Goal: Task Accomplishment & Management: Manage account settings

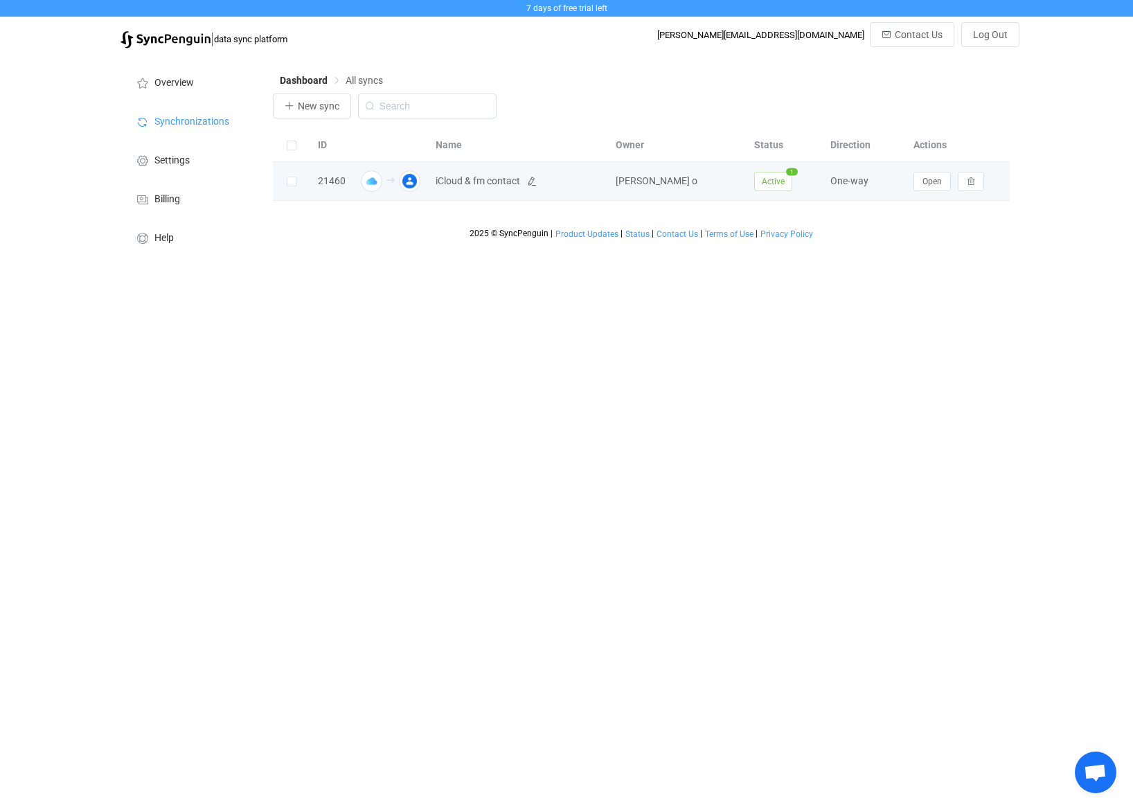
click at [486, 188] on span "iCloud & fm contact" at bounding box center [478, 181] width 85 height 16
click at [319, 179] on div "21460" at bounding box center [332, 181] width 42 height 16
click at [833, 179] on div "One-way" at bounding box center [865, 181] width 83 height 16
click at [931, 184] on span "Open" at bounding box center [932, 182] width 19 height 10
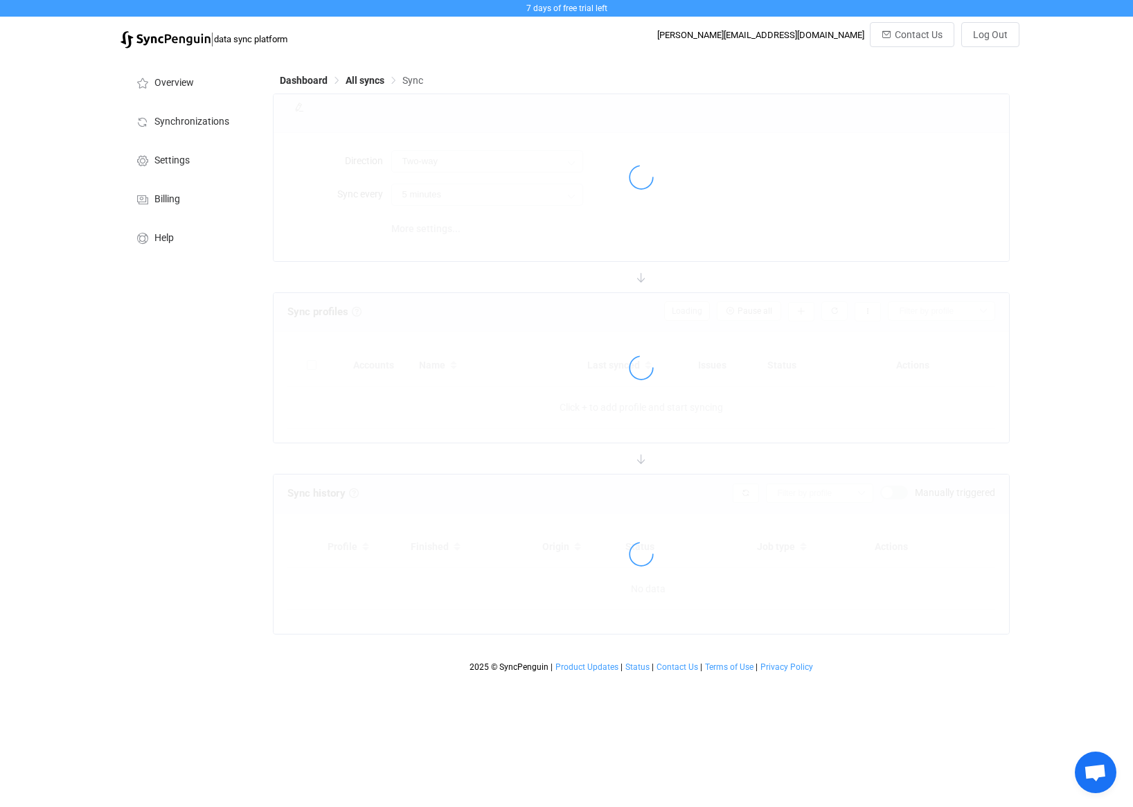
type input "iCloud → Google"
type input "24 hours"
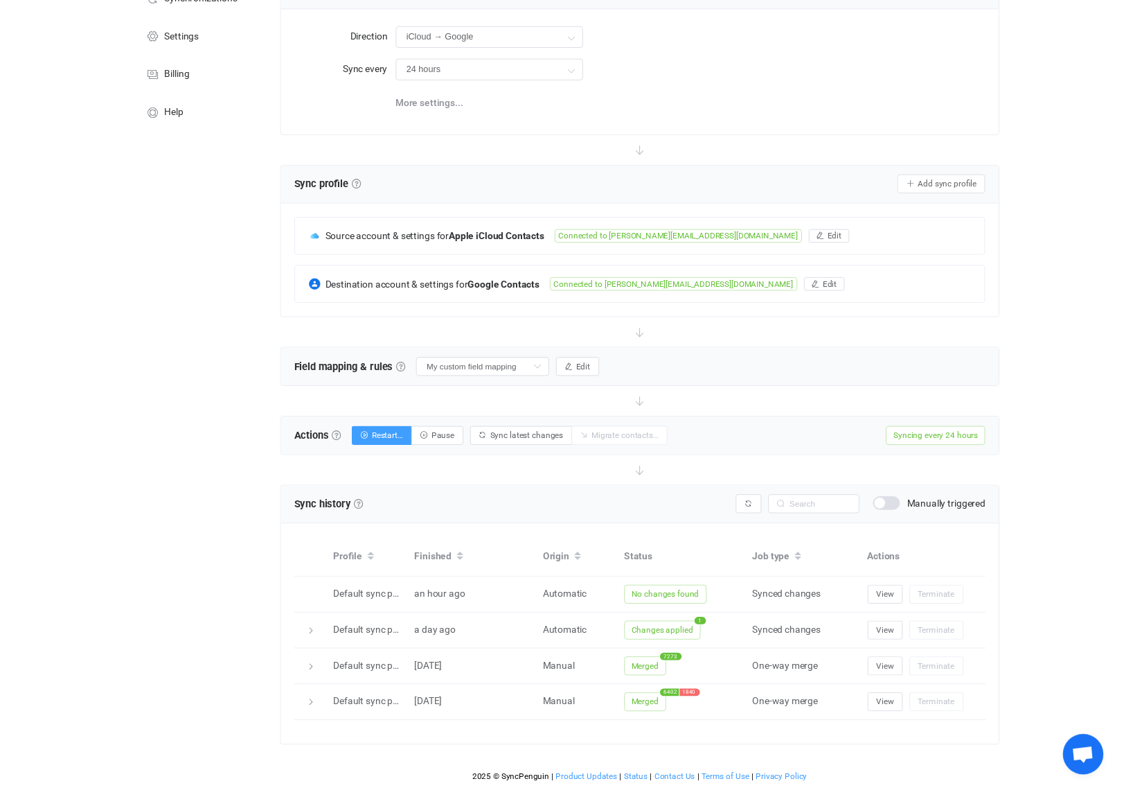
scroll to position [123, 0]
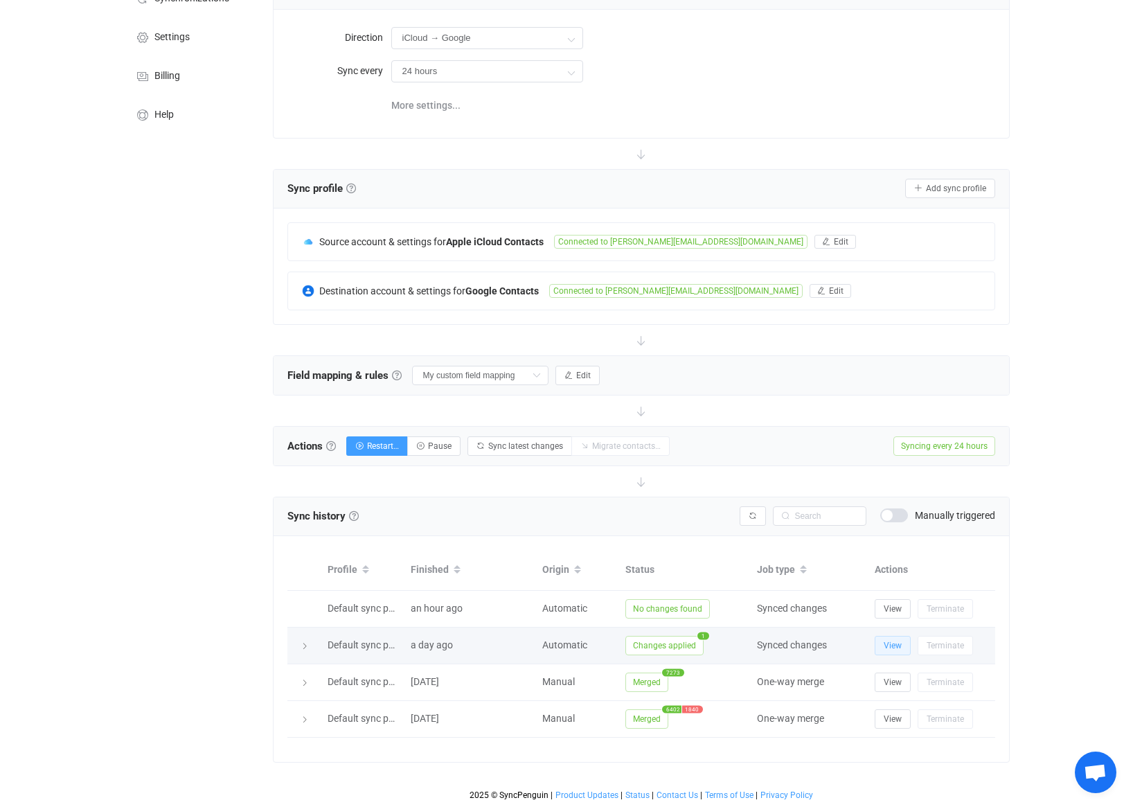
click at [889, 646] on span "View" at bounding box center [893, 646] width 18 height 10
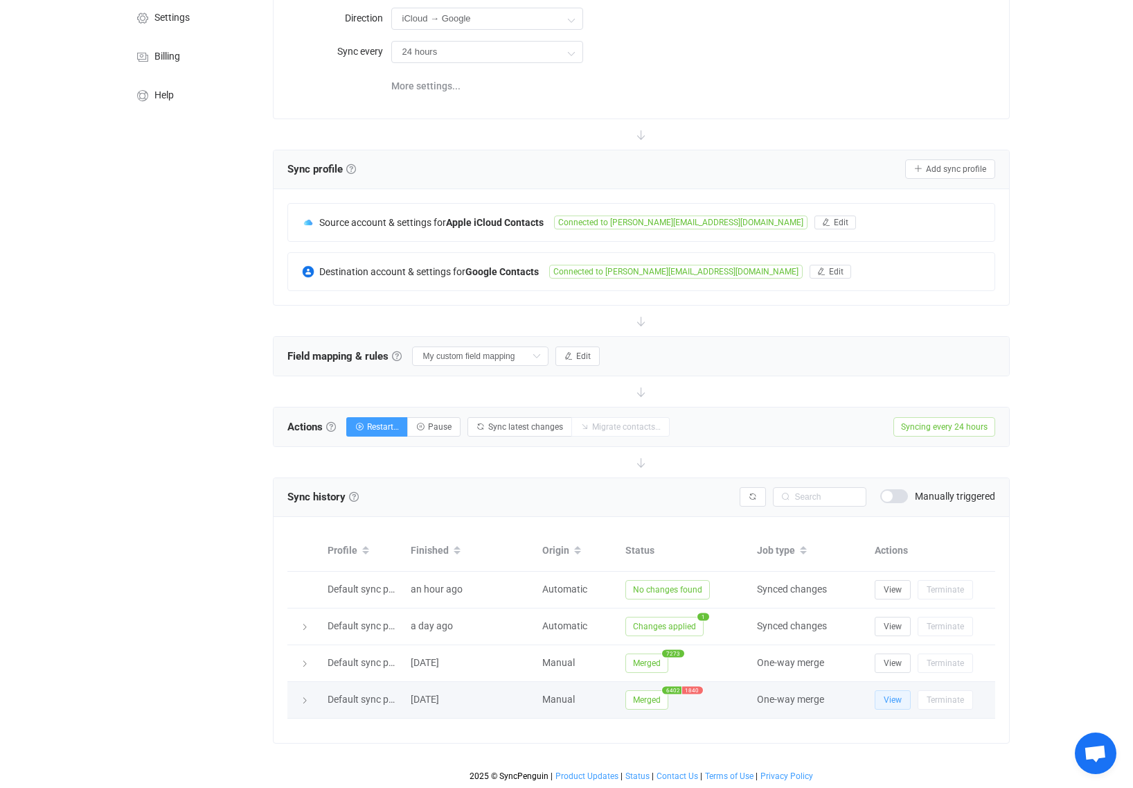
scroll to position [143, 0]
click at [889, 695] on span "View" at bounding box center [893, 700] width 18 height 10
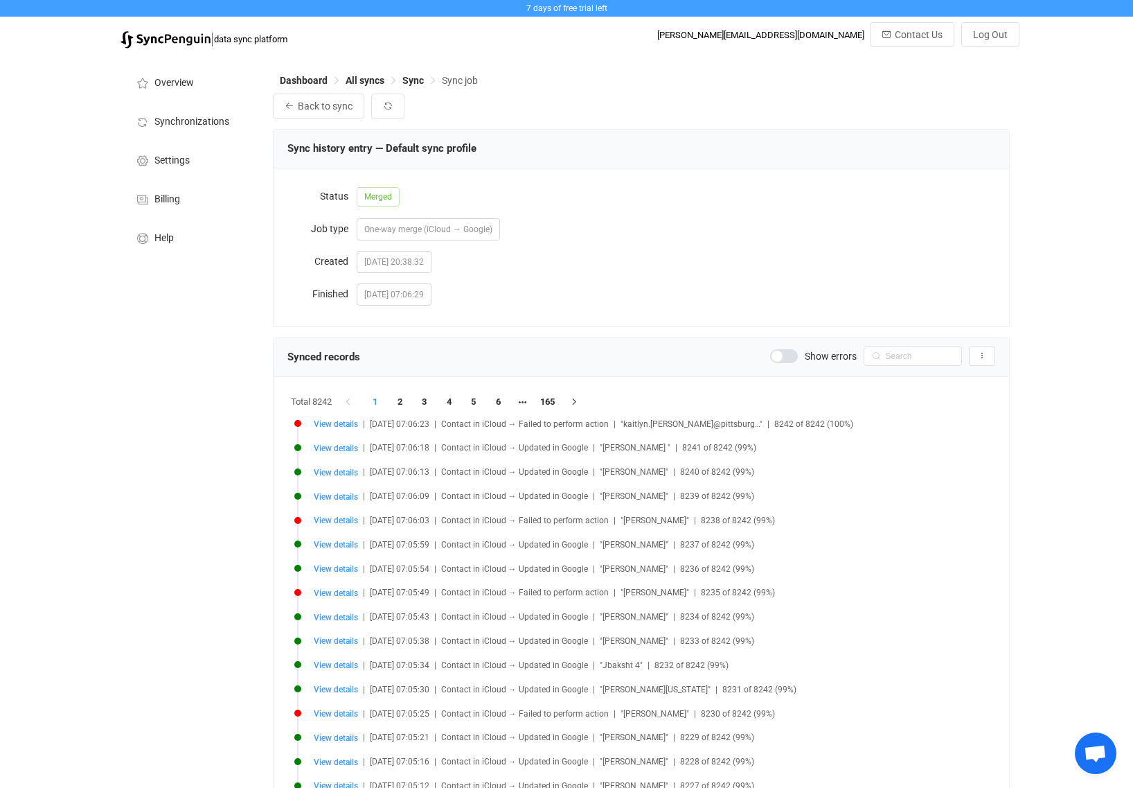
click at [791, 349] on span at bounding box center [784, 356] width 28 height 14
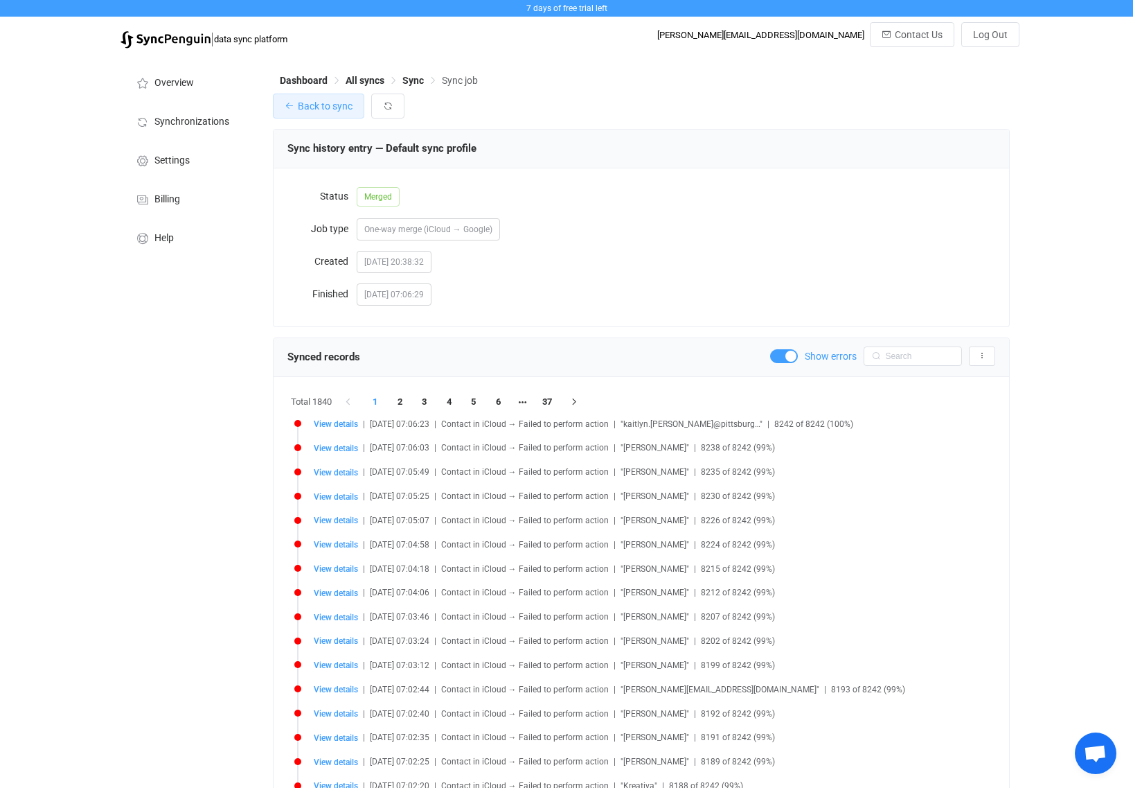
click at [323, 103] on span "Back to sync" at bounding box center [325, 105] width 55 height 11
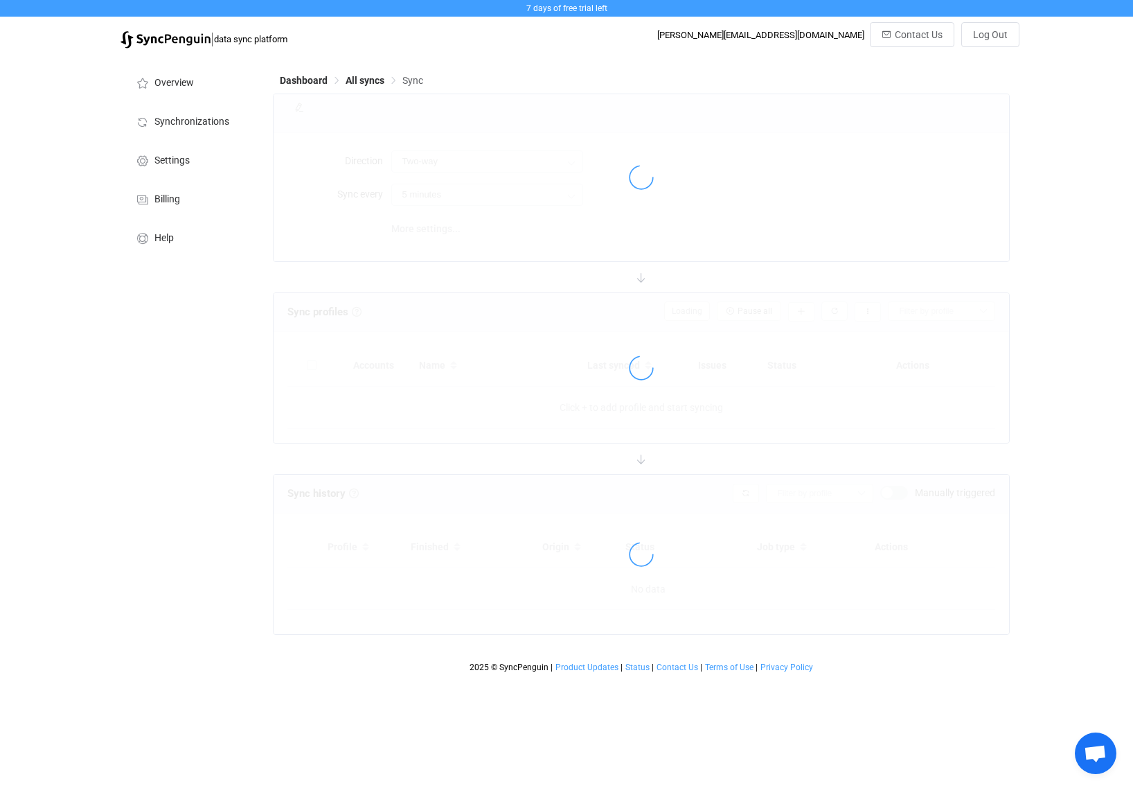
type input "iCloud → Google"
type input "24 hours"
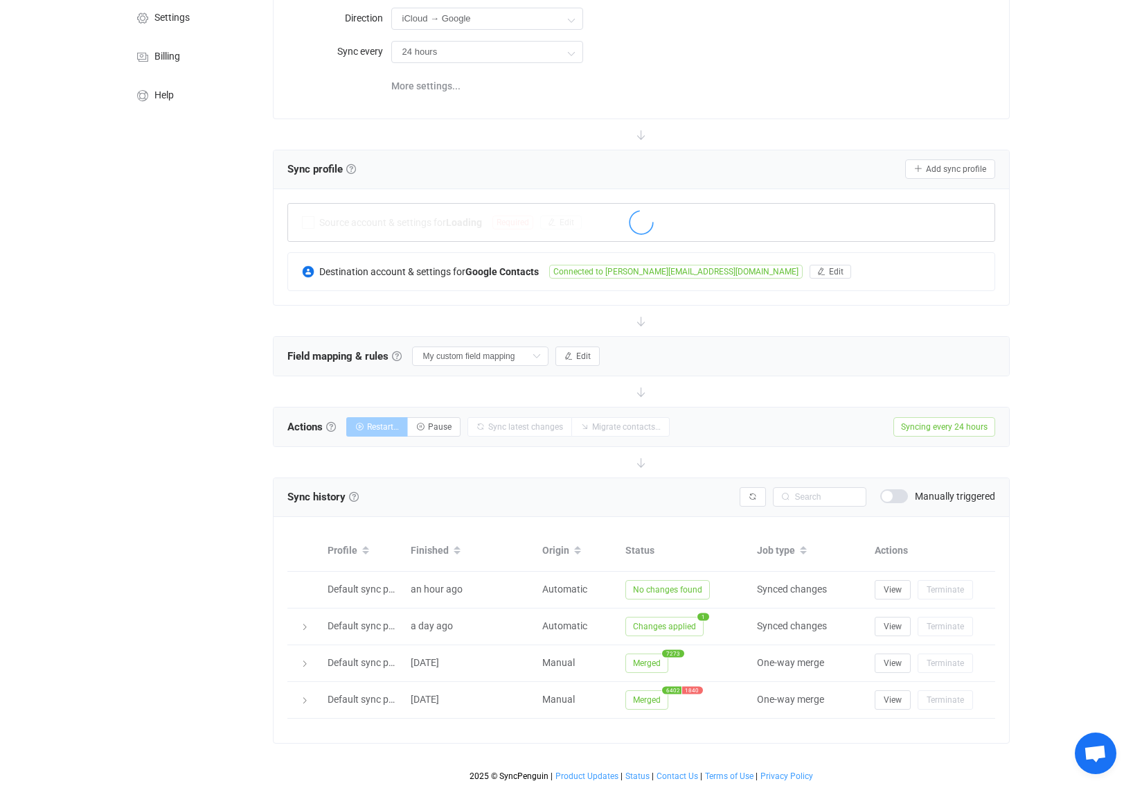
scroll to position [143, 0]
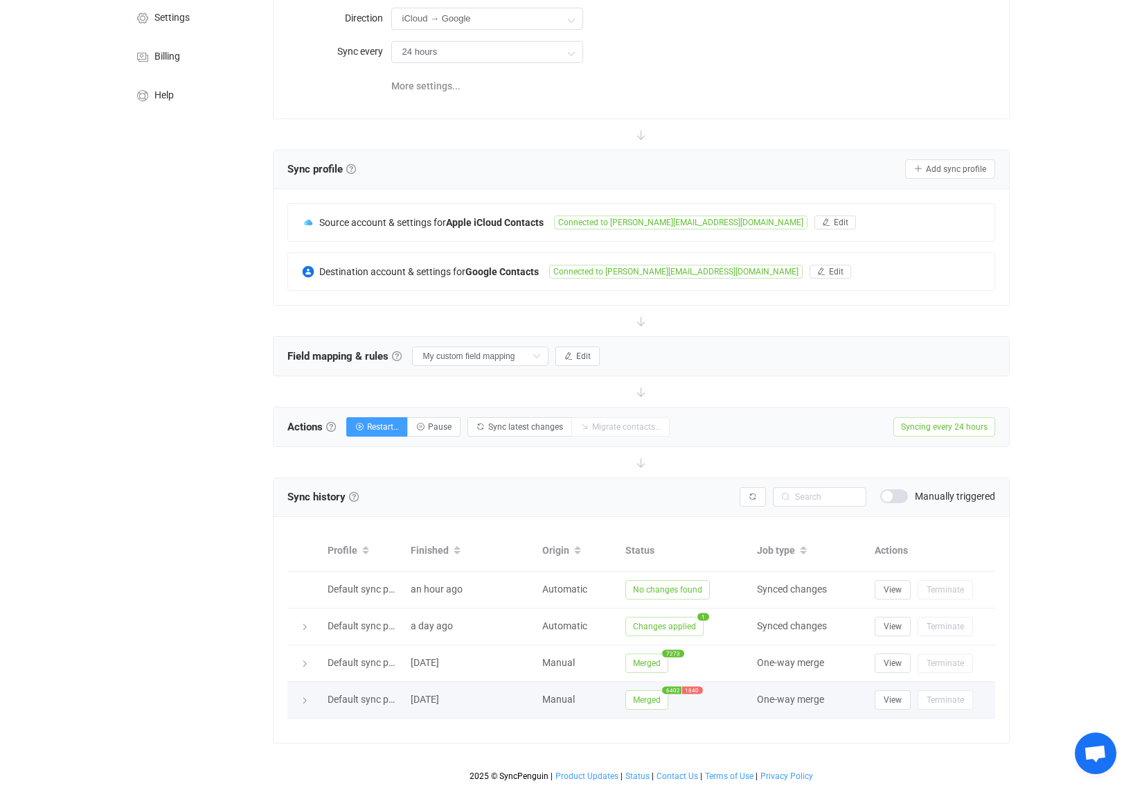
click at [314, 703] on div at bounding box center [303, 700] width 33 height 14
click at [310, 702] on div at bounding box center [303, 700] width 19 height 14
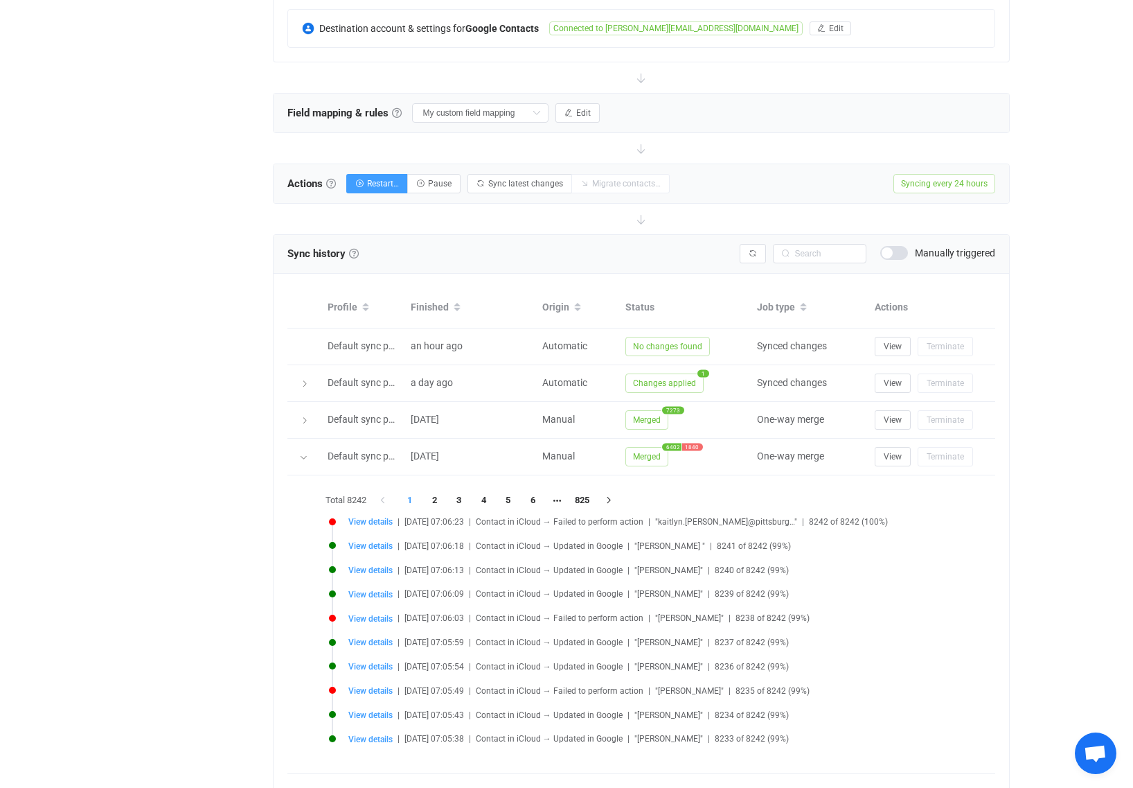
scroll to position [386, 0]
click at [892, 457] on span "View" at bounding box center [893, 457] width 18 height 10
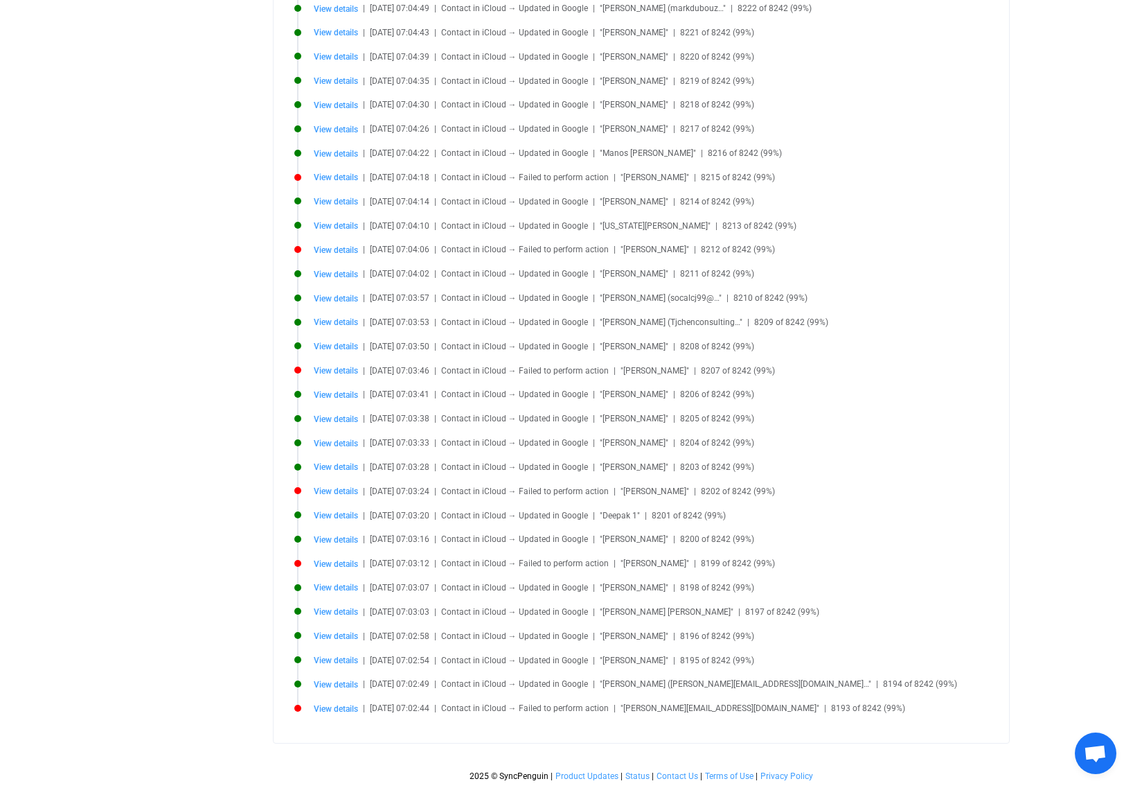
scroll to position [898, 0]
click at [345, 495] on span "View details" at bounding box center [336, 491] width 44 height 10
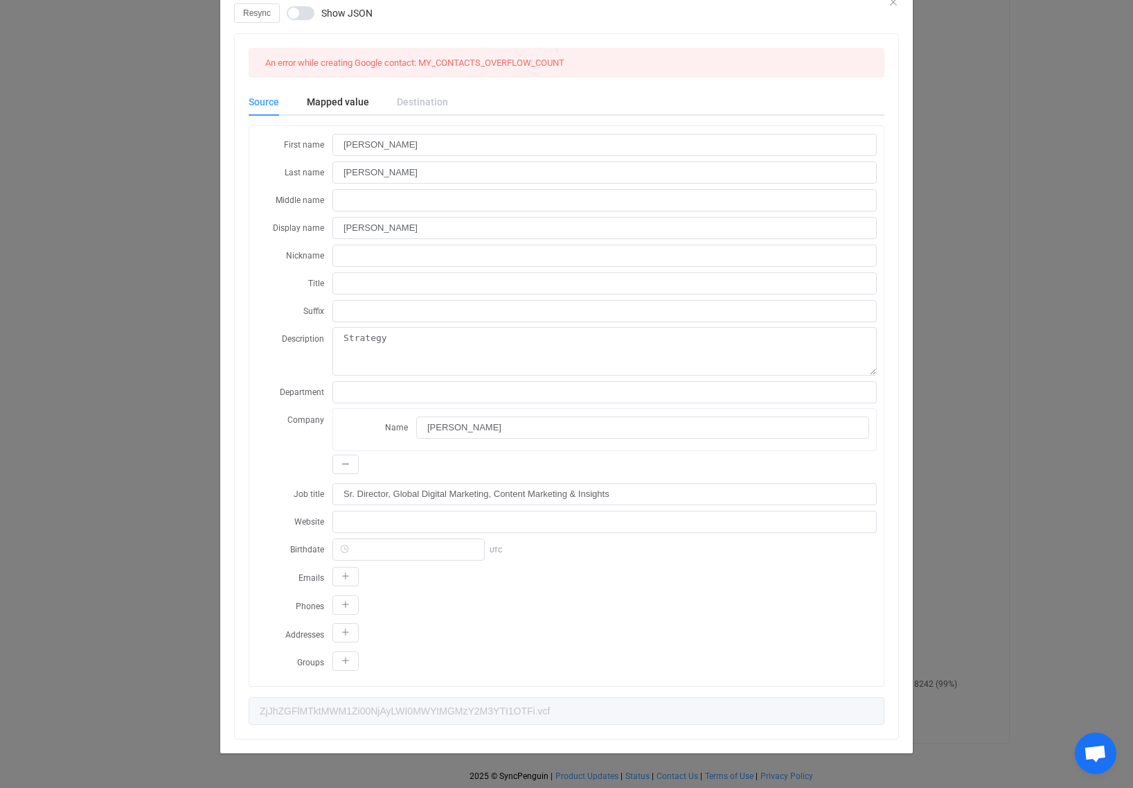
scroll to position [52, 0]
click at [989, 371] on div "Resync Show JSON An error while creating Google contact: MY_CONTACTS_OVERFLOW_C…" at bounding box center [566, 394] width 1133 height 788
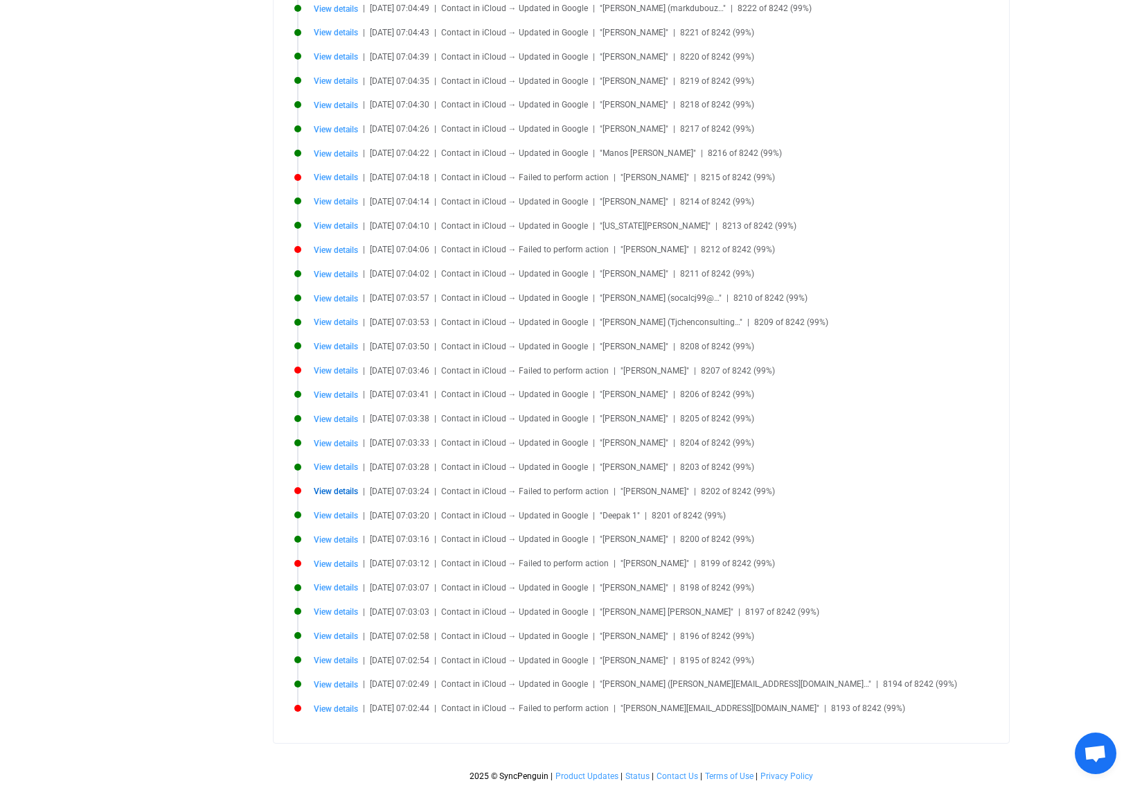
click at [660, 484] on li "View details | [DATE] 07:03:28 | Contact in iCloud → Updated in Google | "[PERS…" at bounding box center [645, 475] width 702 height 24
click at [350, 491] on span "View details" at bounding box center [336, 491] width 44 height 10
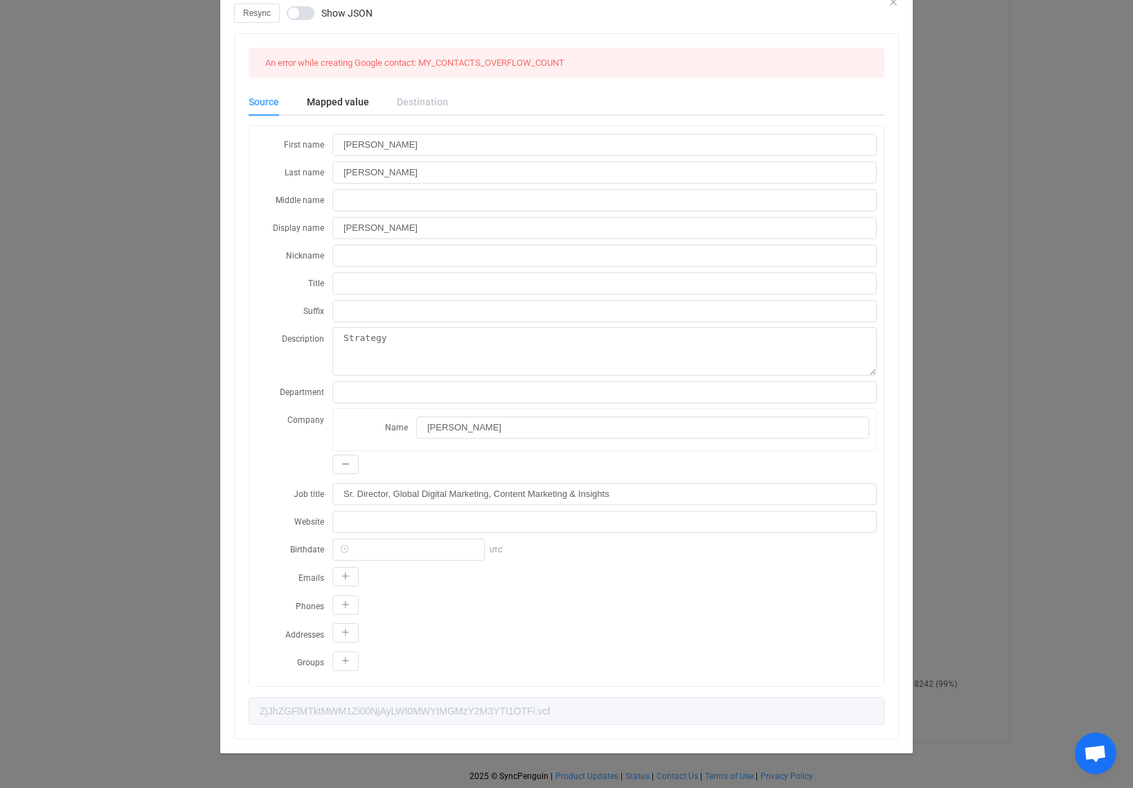
click at [963, 367] on div "Resync Show JSON An error while creating Google contact: MY_CONTACTS_OVERFLOW_C…" at bounding box center [566, 394] width 1133 height 788
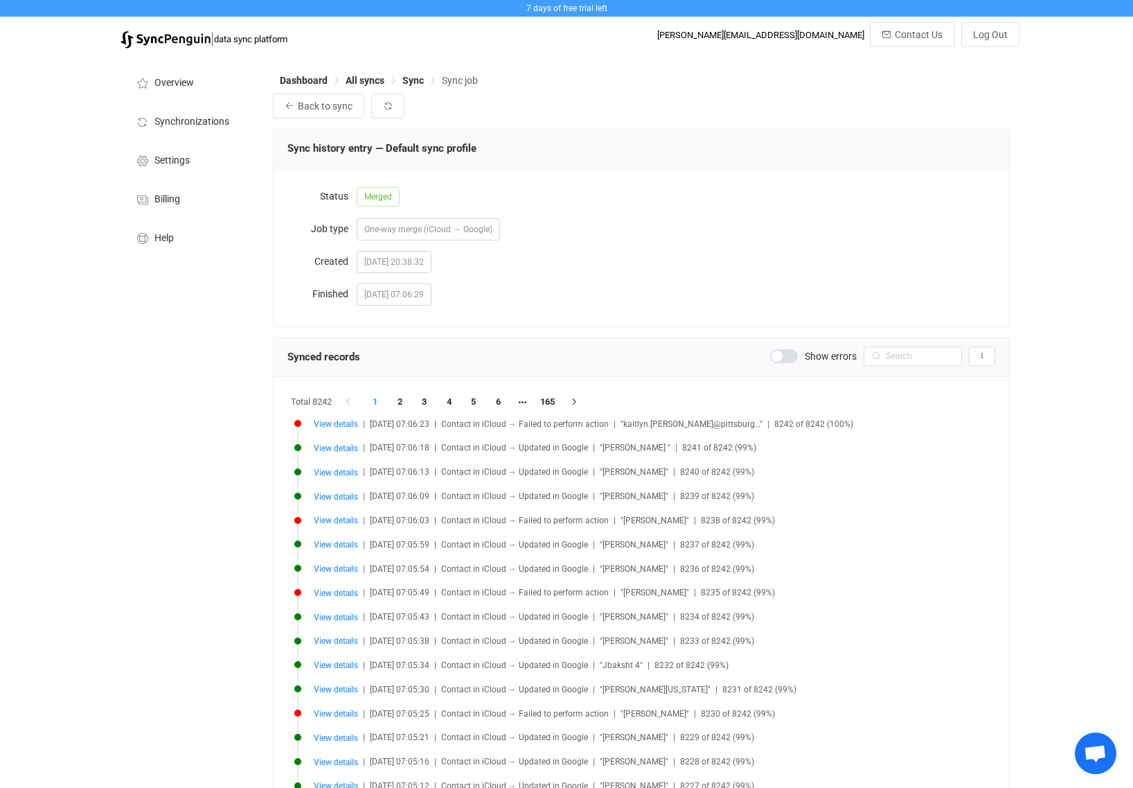
scroll to position [0, 0]
click at [294, 107] on button "Back to sync" at bounding box center [318, 106] width 91 height 25
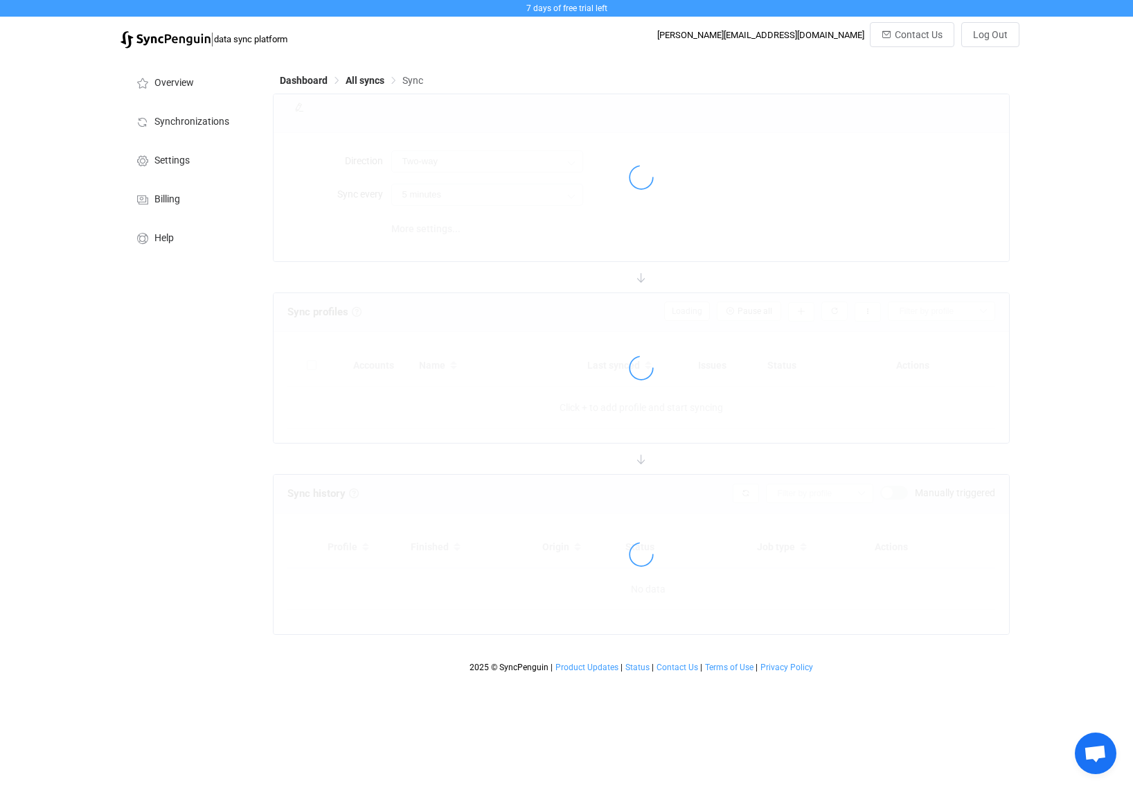
type input "iCloud → Google"
type input "24 hours"
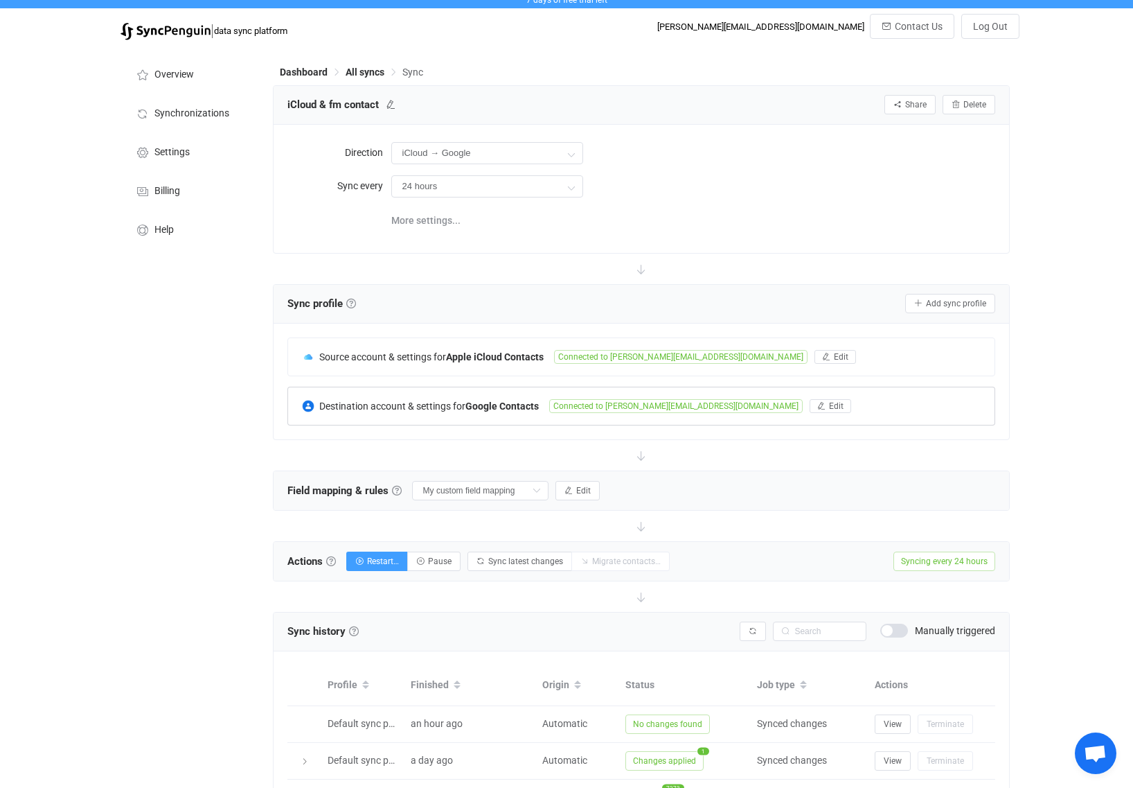
scroll to position [47, 0]
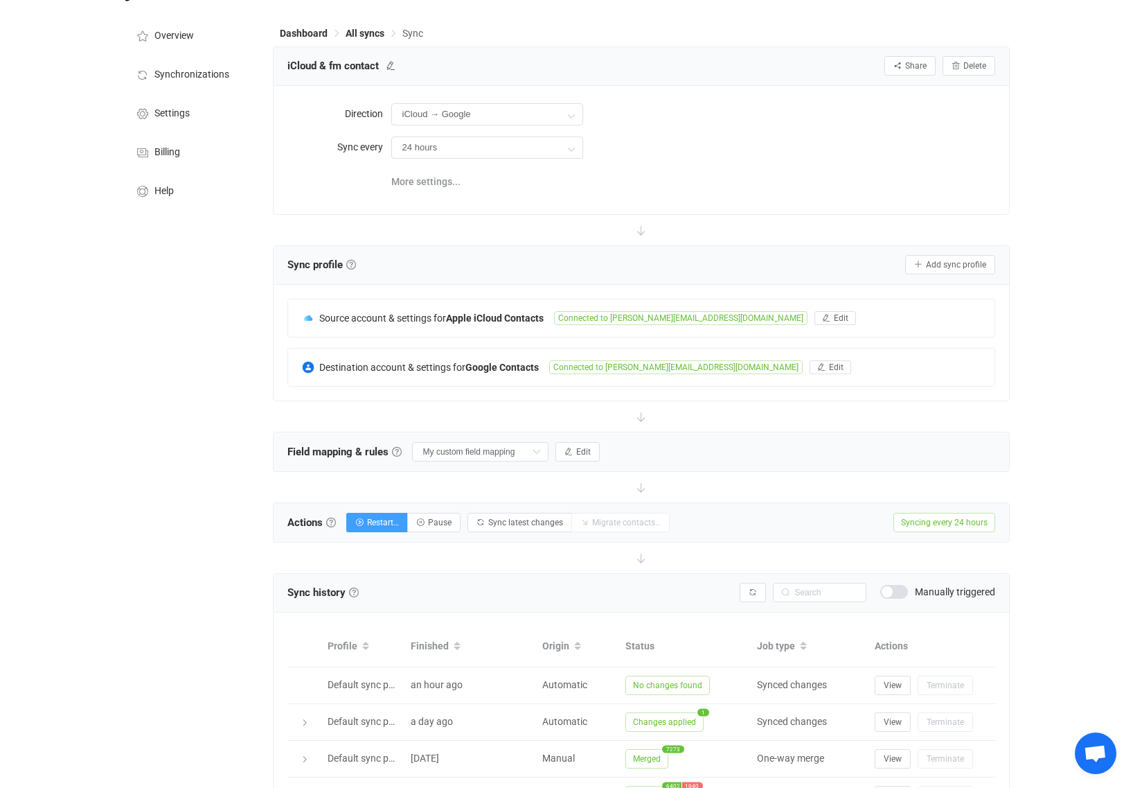
click at [378, 458] on span "Field mapping & rules Field mapping & rules By default, all contacts of the con…" at bounding box center [344, 451] width 114 height 21
click at [575, 456] on button "Edit" at bounding box center [577, 451] width 44 height 19
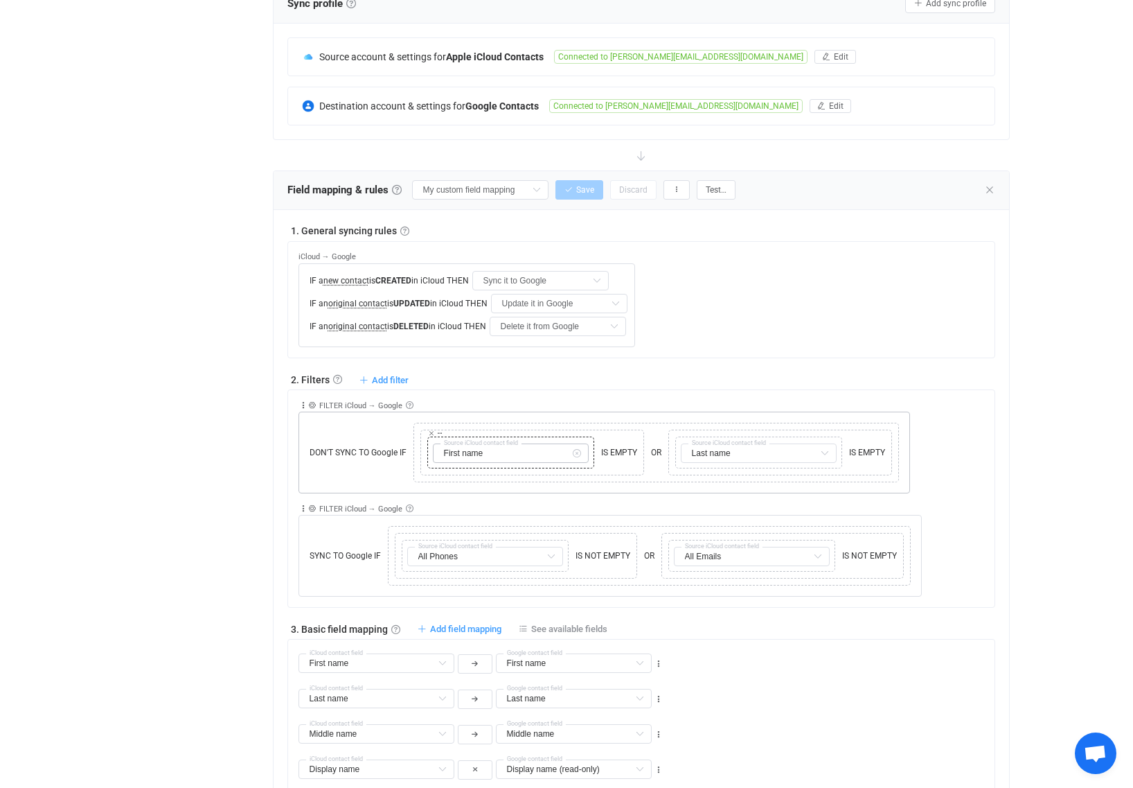
scroll to position [308, 0]
click at [590, 553] on span "IS NOT EMPTY" at bounding box center [603, 555] width 62 height 12
click at [398, 531] on icon at bounding box center [398, 529] width 7 height 7
click at [412, 566] on div "Copy Cut Paste TYPE MISMATCH Select value OR Copy Cut Replace TYPE MISMATCH Cop…" at bounding box center [538, 555] width 294 height 53
click at [407, 560] on icon at bounding box center [404, 555] width 8 height 8
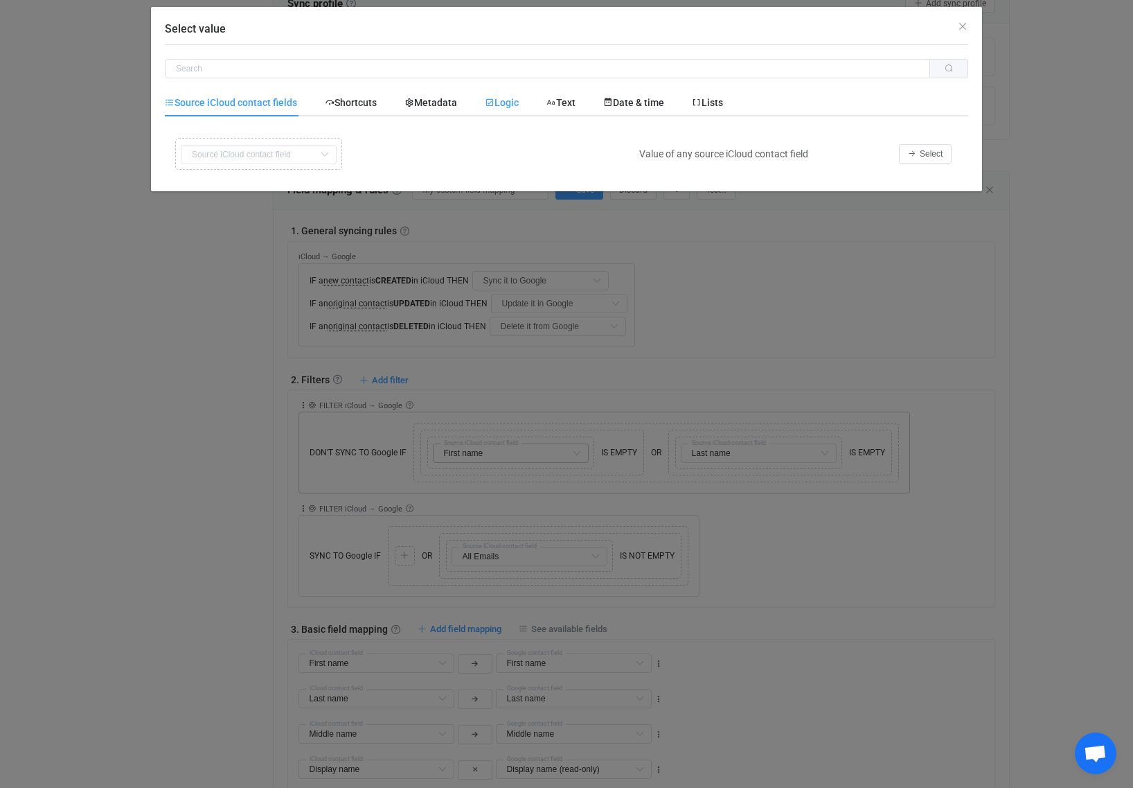
click at [519, 100] on span "Logic" at bounding box center [502, 102] width 34 height 11
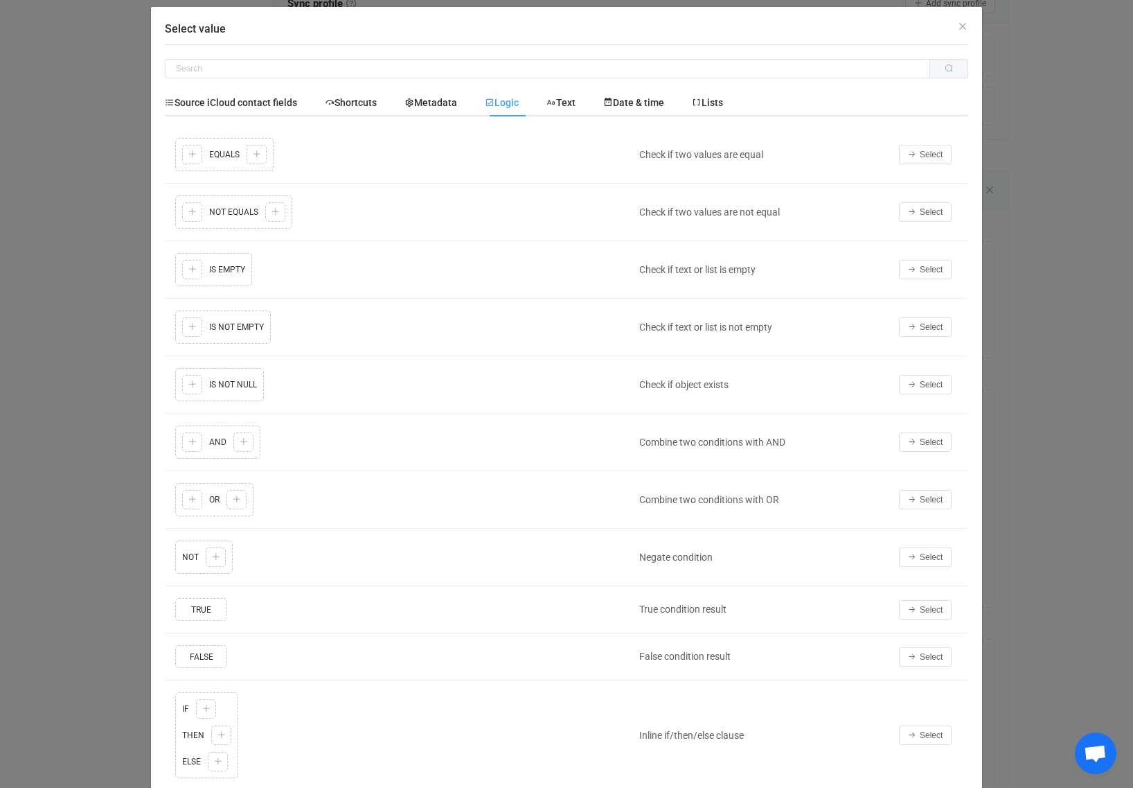
click at [195, 273] on div "Copy Cut Replace TYPE MISMATCH Copy Cut Paste TYPE MISMATCH Select value IS EMP…" at bounding box center [399, 269] width 454 height 40
click at [945, 267] on button "Select" at bounding box center [925, 269] width 53 height 19
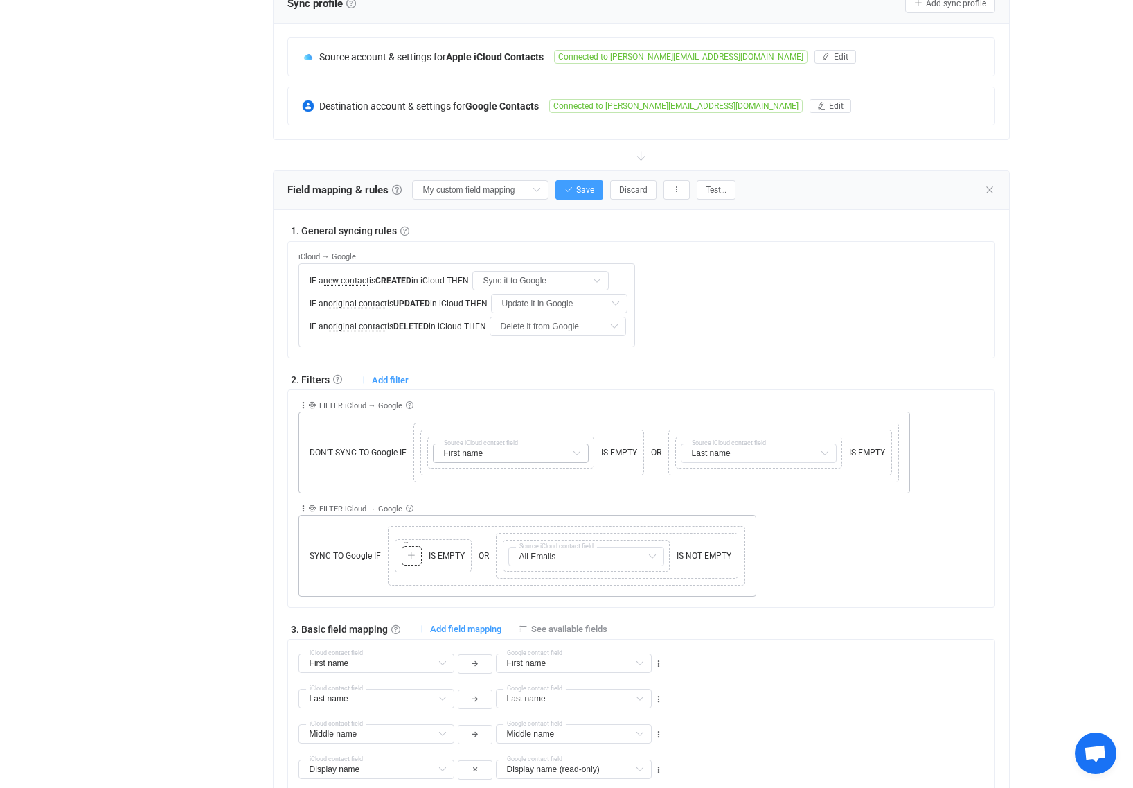
click at [409, 551] on icon at bounding box center [411, 555] width 8 height 8
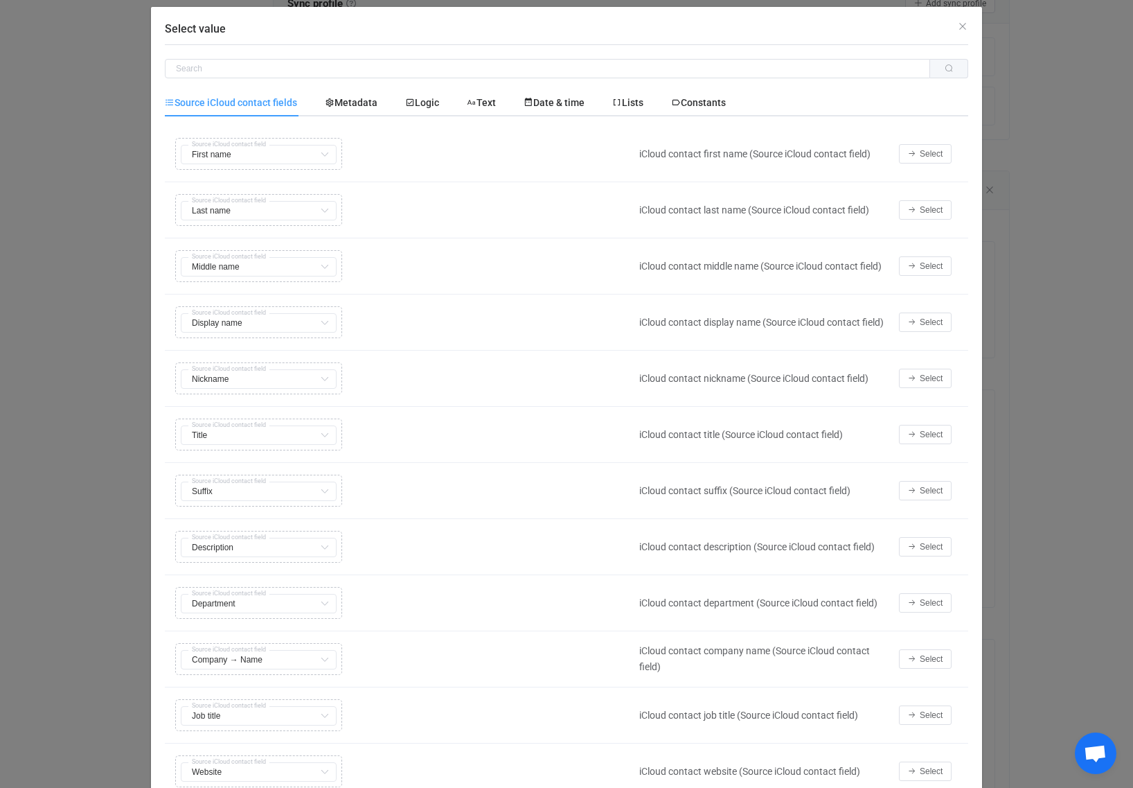
scroll to position [0, 0]
click at [404, 64] on input "Select value" at bounding box center [547, 68] width 765 height 19
type input "phone"
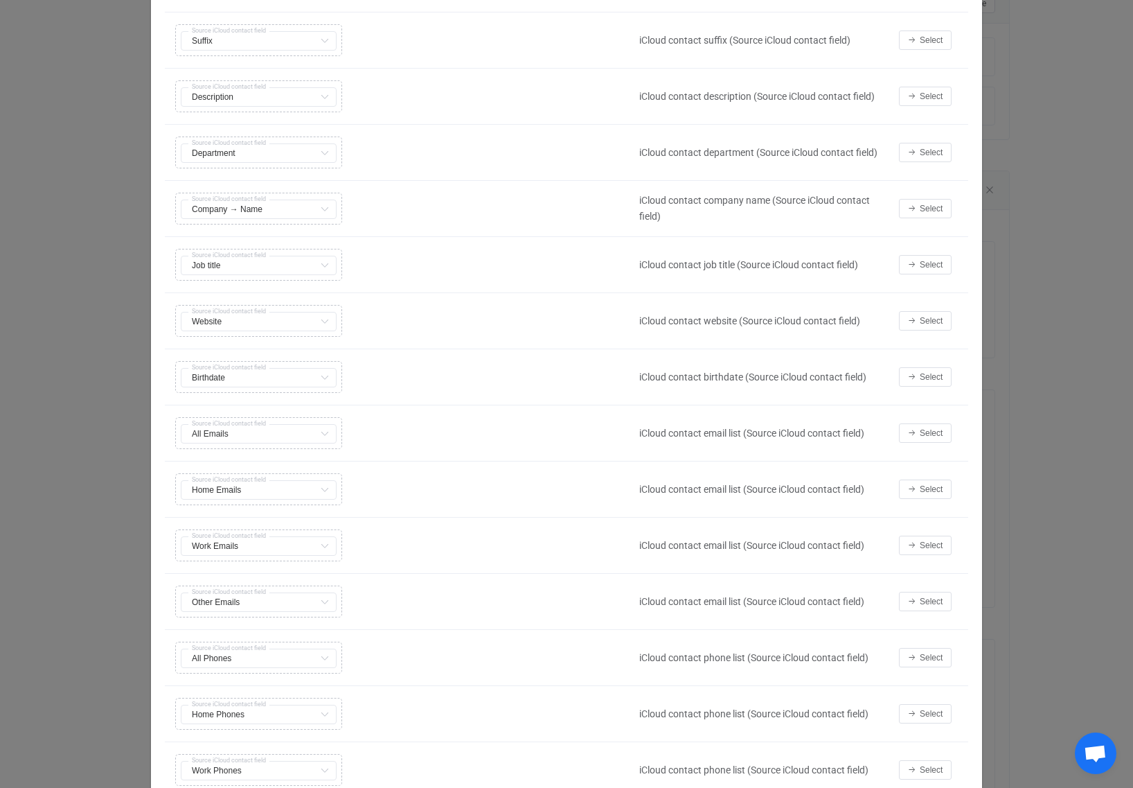
scroll to position [461, 0]
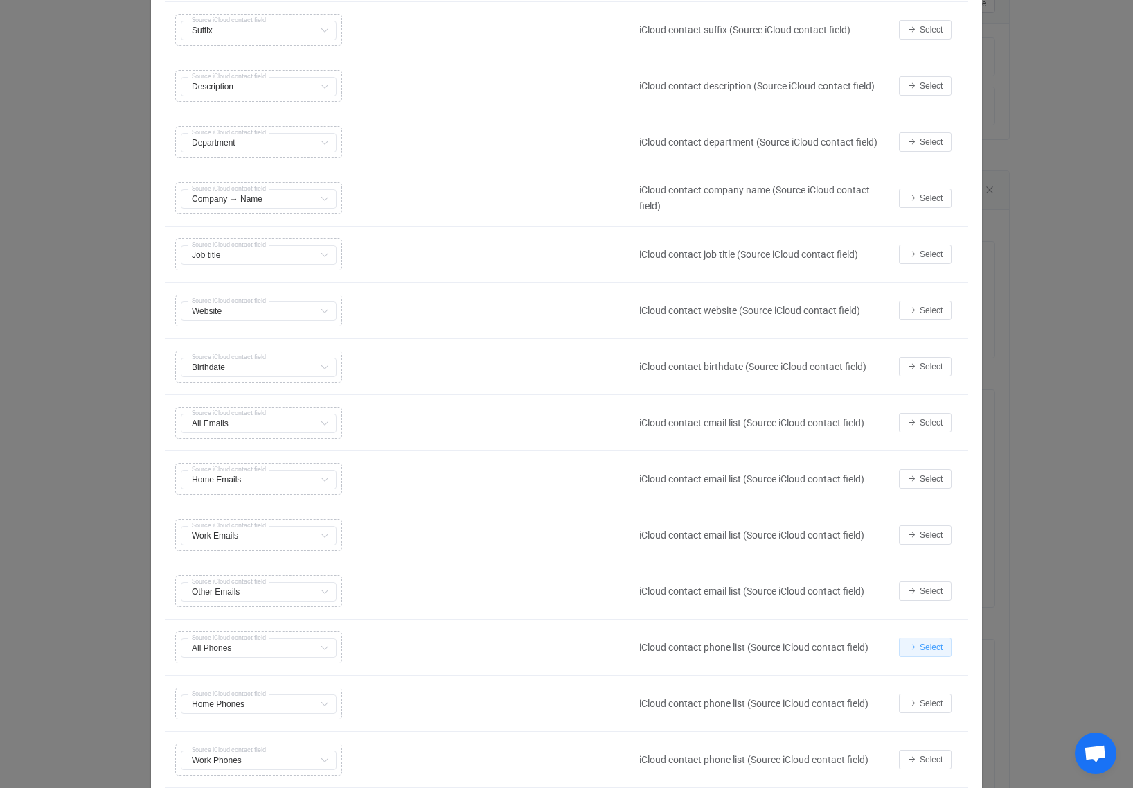
type input "phone"
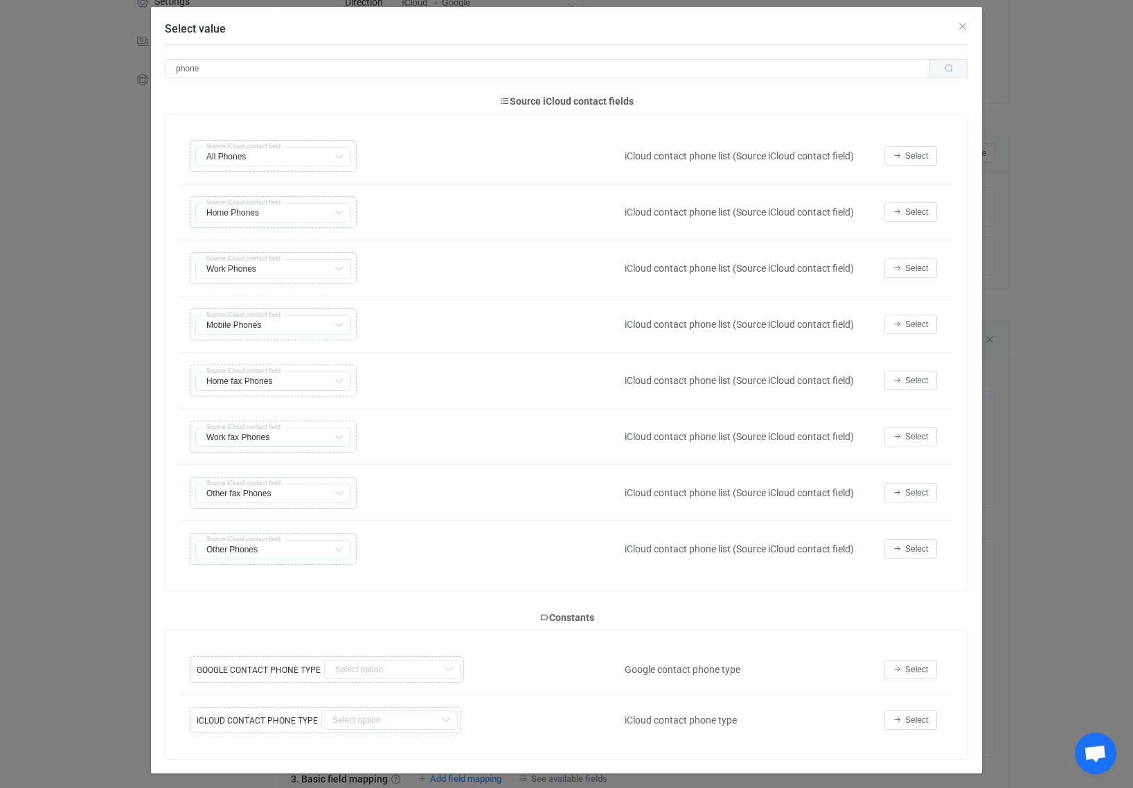
scroll to position [157, 0]
click at [913, 157] on span "Select" at bounding box center [916, 156] width 23 height 10
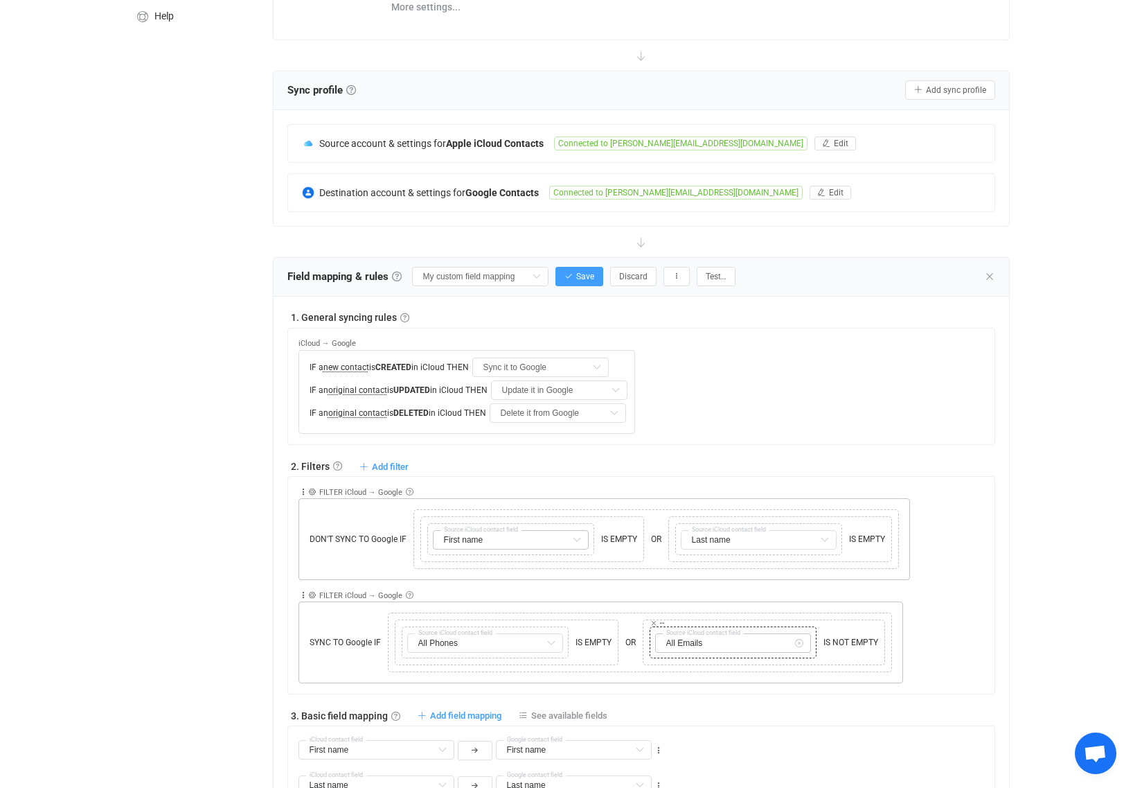
scroll to position [227, 0]
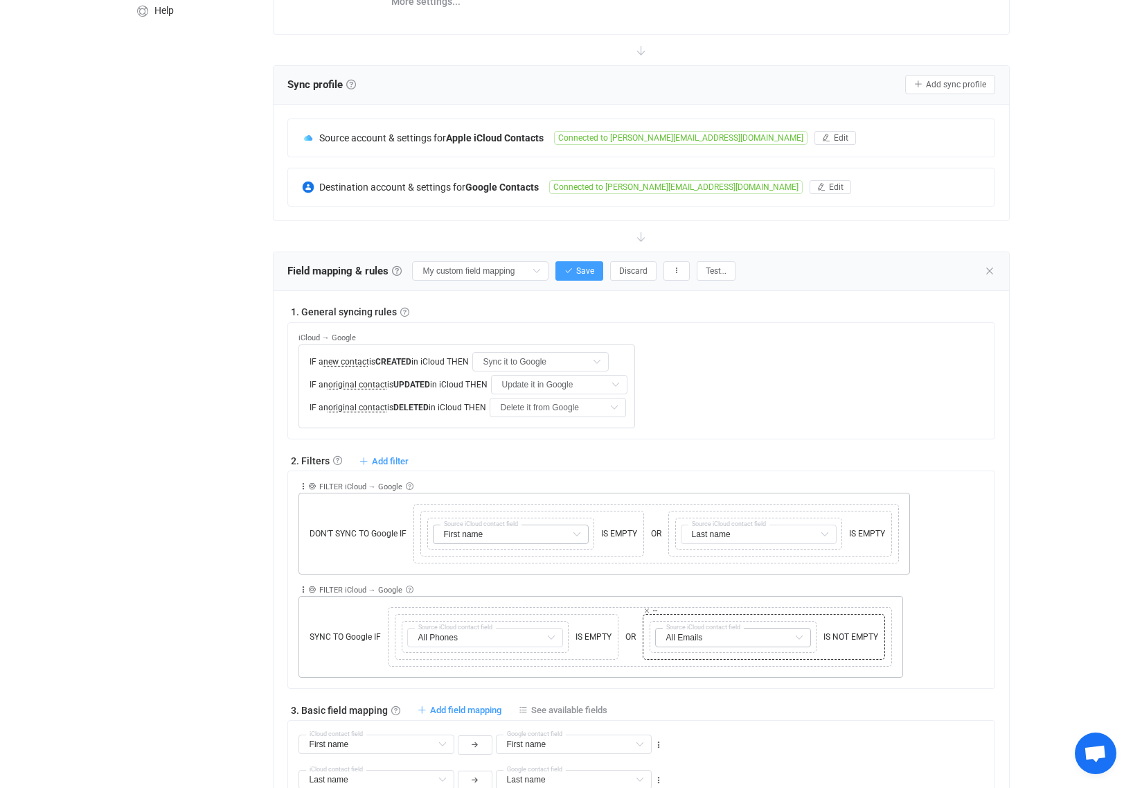
click at [840, 644] on div "Copy Cut Replace TYPE MISMATCH All Emails First name Default field Last name De…" at bounding box center [763, 636] width 235 height 39
click at [833, 630] on span "IS NOT EMPTY" at bounding box center [851, 636] width 62 height 12
click at [648, 612] on icon at bounding box center [646, 610] width 7 height 7
click at [655, 634] on icon at bounding box center [652, 636] width 8 height 8
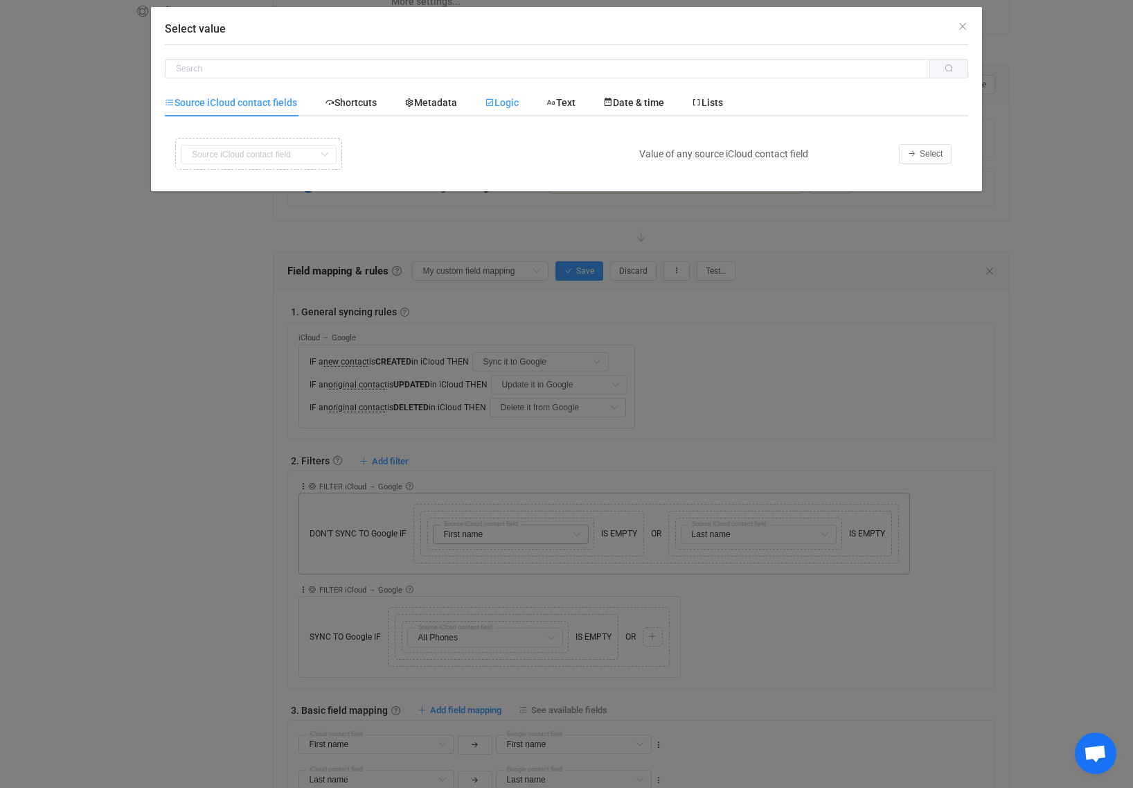
click at [503, 111] on div "Logic" at bounding box center [502, 103] width 62 height 28
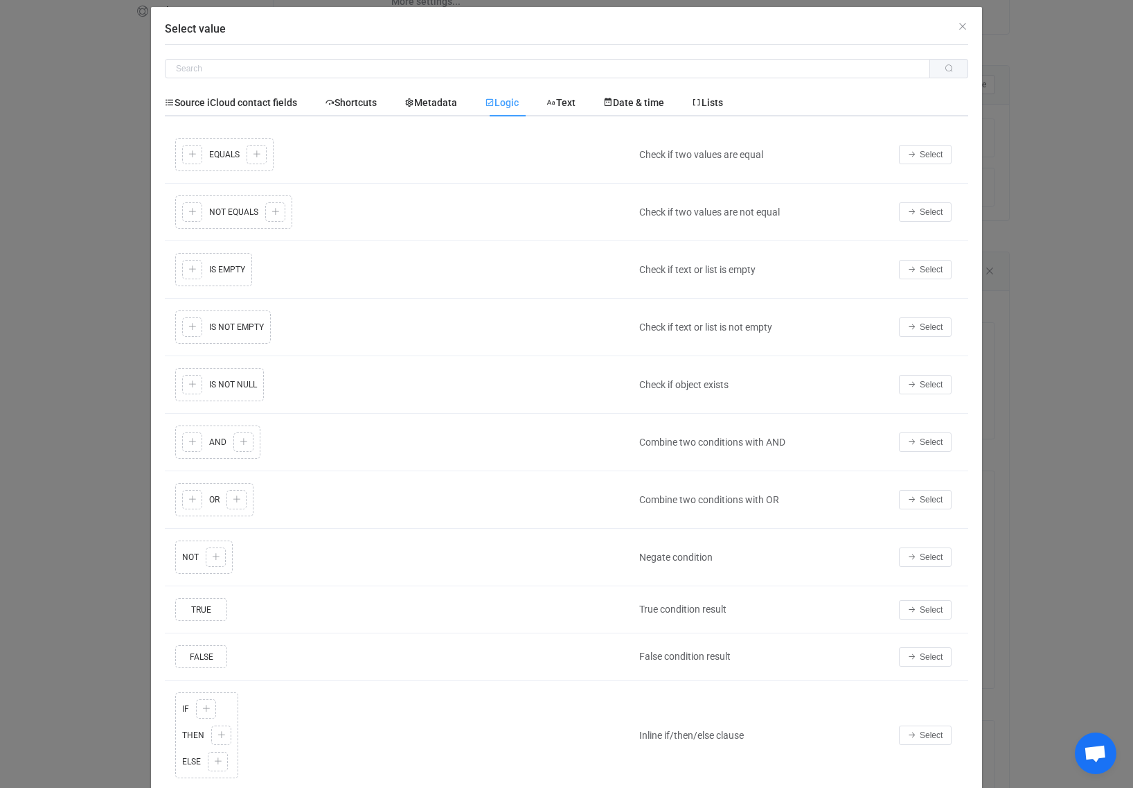
click at [257, 161] on div "Copy Cut Replace TYPE MISMATCH Copy Cut Paste TYPE MISMATCH Select value EQUALS…" at bounding box center [399, 154] width 454 height 40
drag, startPoint x: 900, startPoint y: 272, endPoint x: 892, endPoint y: 271, distance: 7.7
click at [897, 272] on div "Select" at bounding box center [930, 269] width 76 height 19
click at [929, 265] on span "Select" at bounding box center [931, 270] width 23 height 10
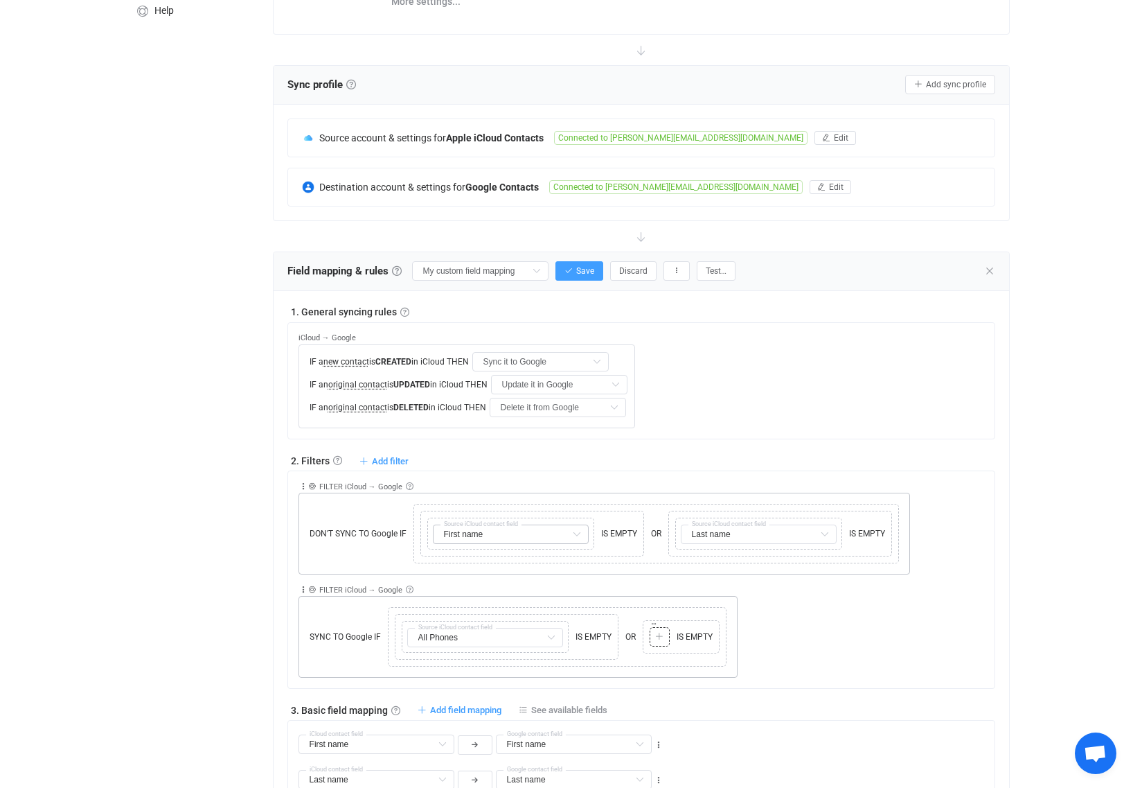
click at [660, 637] on icon at bounding box center [659, 636] width 8 height 8
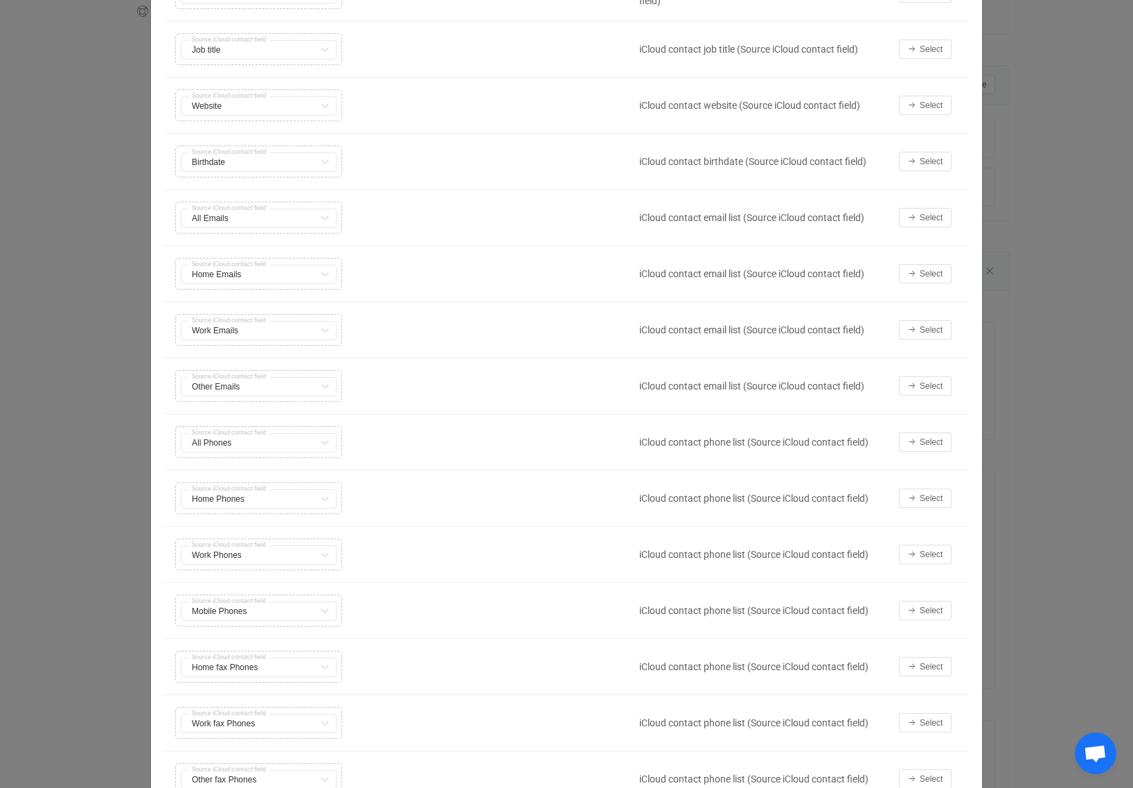
scroll to position [925, 0]
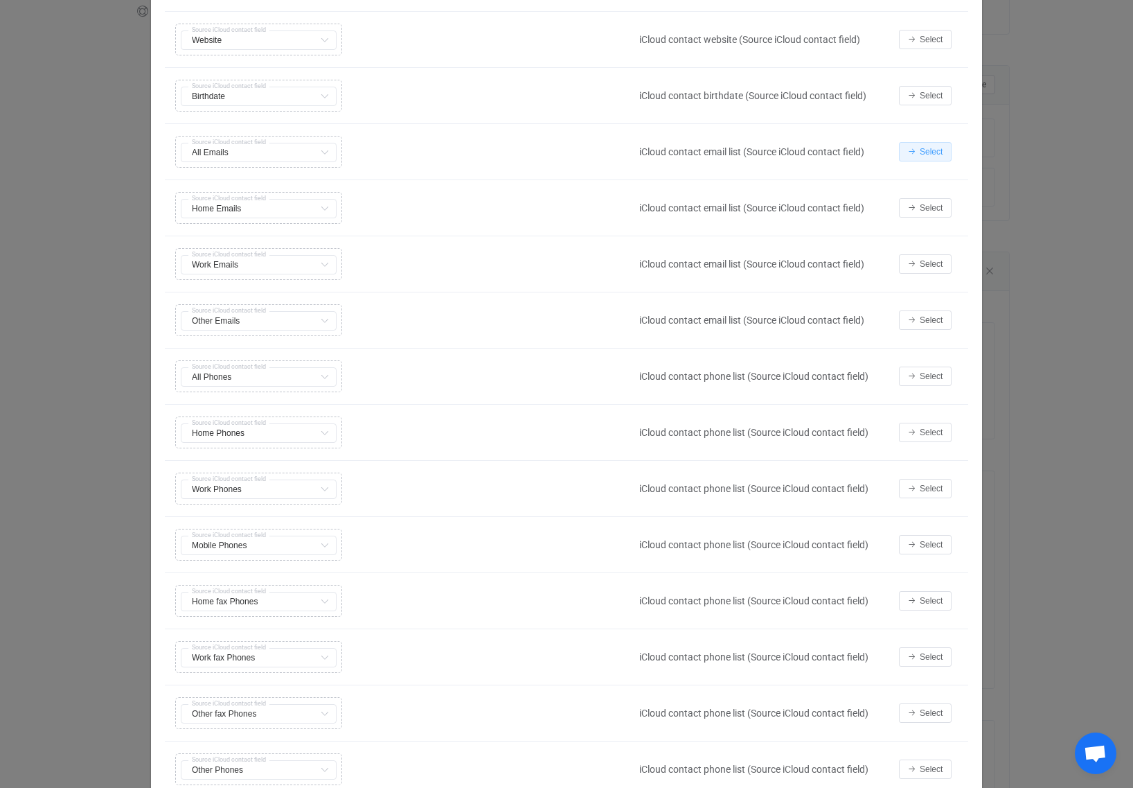
click at [940, 154] on span "Select" at bounding box center [931, 152] width 23 height 10
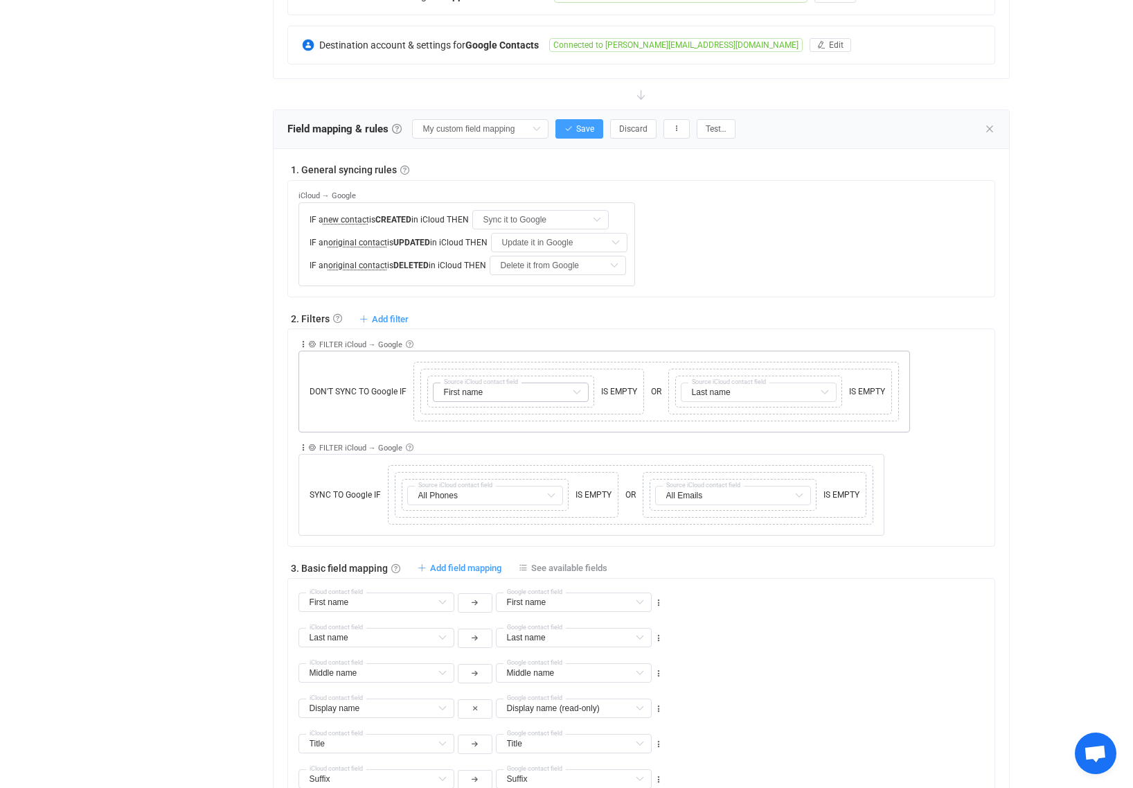
scroll to position [369, 0]
click at [570, 117] on div "Field mapping & rules Field mapping & rules By default, all contacts of the con…" at bounding box center [642, 129] width 736 height 39
click at [580, 134] on button "Save" at bounding box center [579, 128] width 48 height 19
